Goal: Information Seeking & Learning: Learn about a topic

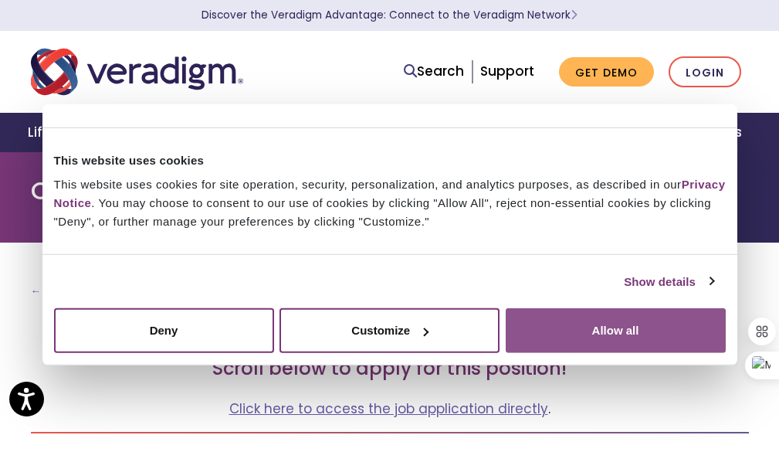
click at [581, 320] on button "Allow all" at bounding box center [616, 330] width 220 height 45
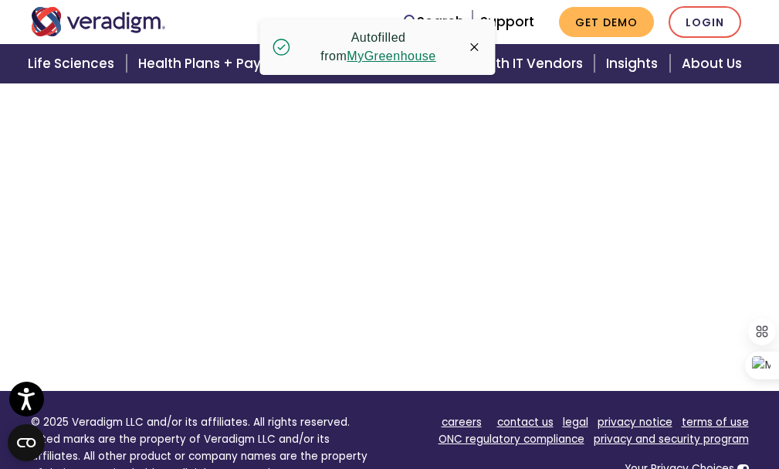
scroll to position [963, 0]
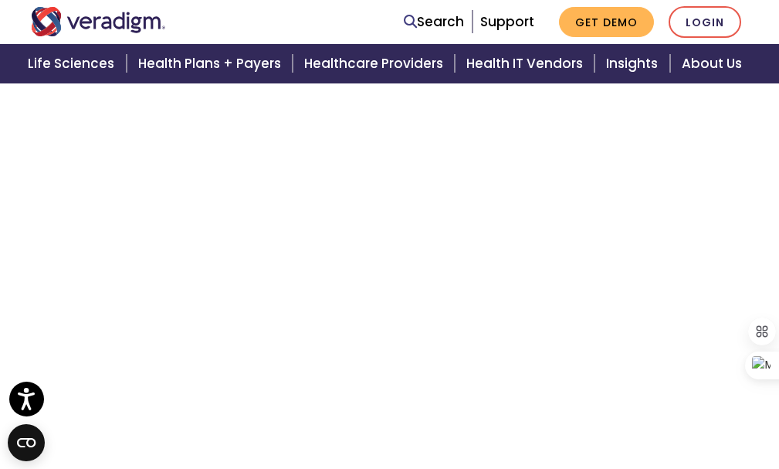
scroll to position [427, 0]
